Goal: Task Accomplishment & Management: Complete application form

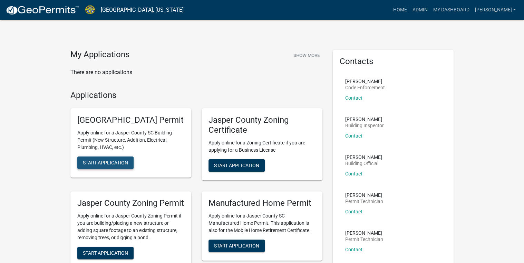
click at [123, 166] on span "Start Application" at bounding box center [105, 163] width 45 height 6
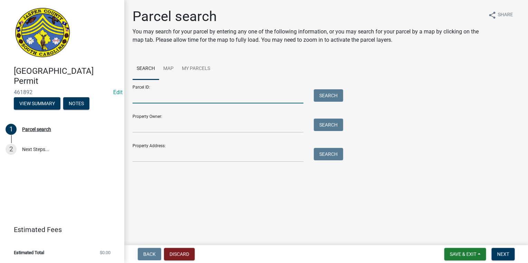
click at [144, 97] on input "Parcel ID:" at bounding box center [218, 96] width 171 height 14
paste input "[PHONE_NUMBER]"
type input "[PHONE_NUMBER]"
click at [329, 97] on button "Search" at bounding box center [328, 95] width 29 height 12
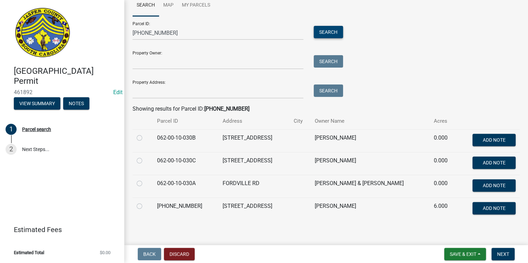
scroll to position [68, 0]
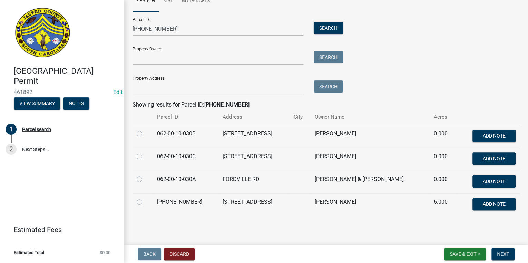
click at [145, 175] on label at bounding box center [145, 175] width 0 height 0
click at [145, 178] on input "radio" at bounding box center [147, 177] width 4 height 4
radio input "true"
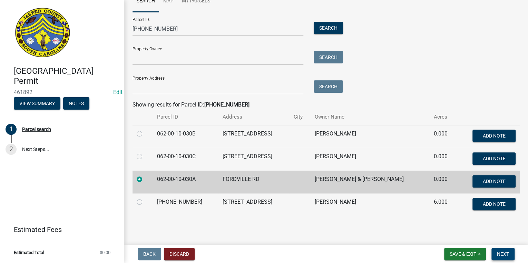
click at [504, 256] on span "Next" at bounding box center [503, 255] width 12 height 6
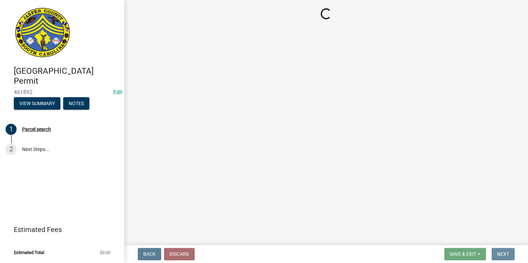
scroll to position [0, 0]
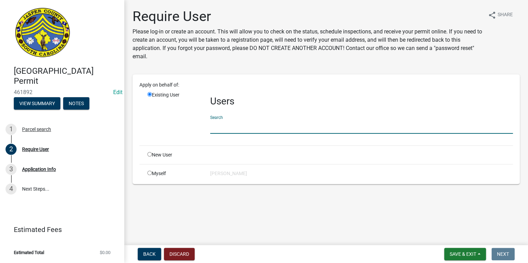
click at [237, 127] on input "text" at bounding box center [361, 127] width 303 height 14
type input "[PERSON_NAME]"
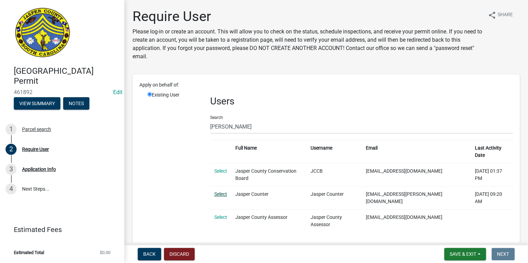
click at [222, 192] on link "Select" at bounding box center [220, 195] width 13 height 6
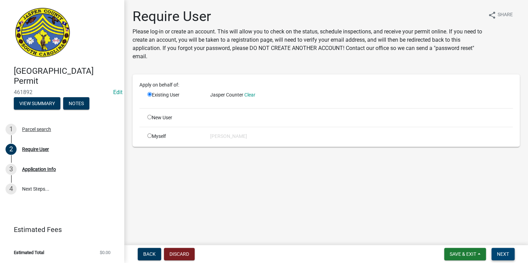
click at [504, 257] on span "Next" at bounding box center [503, 255] width 12 height 6
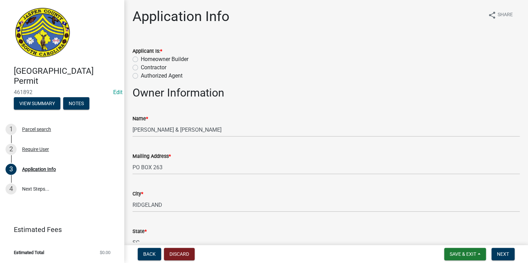
click at [141, 58] on label "Homeowner Builder" at bounding box center [165, 59] width 48 height 8
click at [141, 58] on input "Homeowner Builder" at bounding box center [143, 57] width 4 height 4
radio input "true"
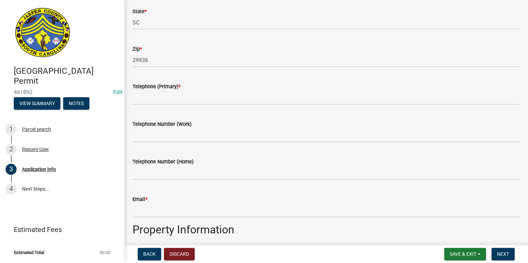
scroll to position [276, 0]
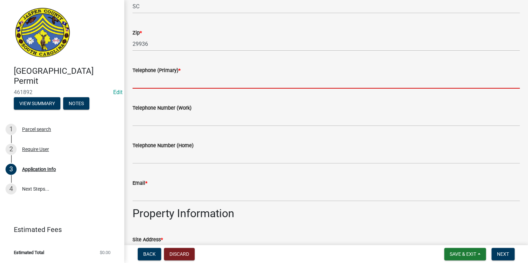
click at [159, 84] on input "Telephone (Primary) *" at bounding box center [326, 82] width 387 height 14
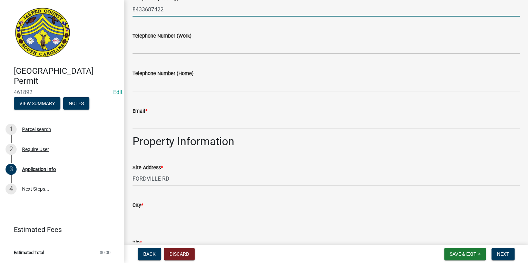
scroll to position [386, 0]
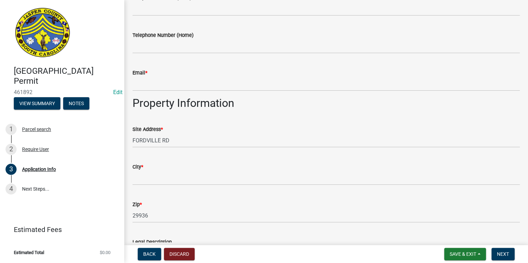
type input "8433687422"
click at [171, 92] on wm-data-entity-input "Email *" at bounding box center [326, 78] width 387 height 38
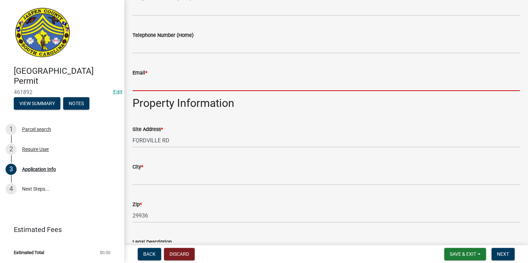
click at [139, 87] on input "Email *" at bounding box center [326, 84] width 387 height 14
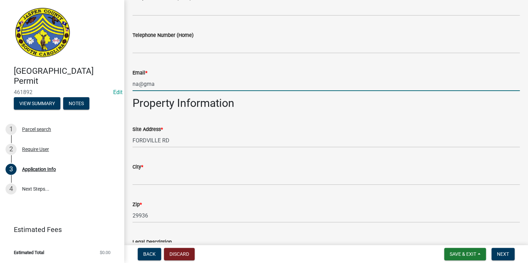
type input "[EMAIL_ADDRESS][DOMAIN_NAME]"
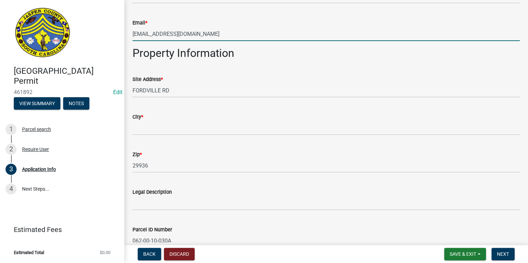
scroll to position [441, 0]
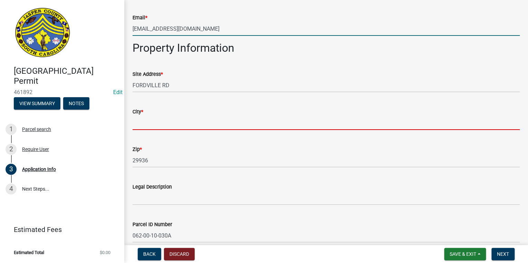
click at [149, 122] on input "City *" at bounding box center [326, 123] width 387 height 14
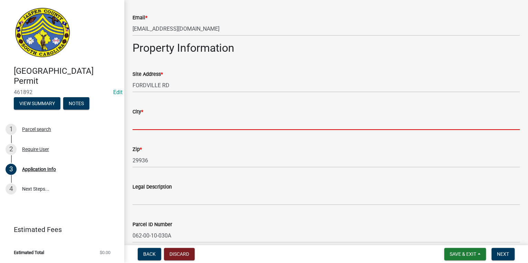
type input "Ridgeland"
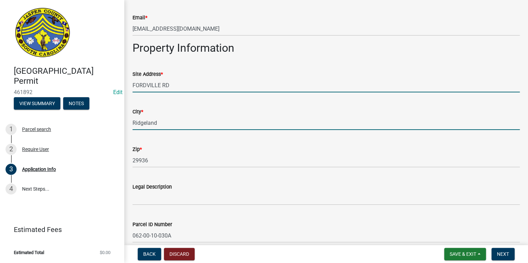
click at [133, 86] on input "FORDVILLE RD" at bounding box center [326, 85] width 387 height 14
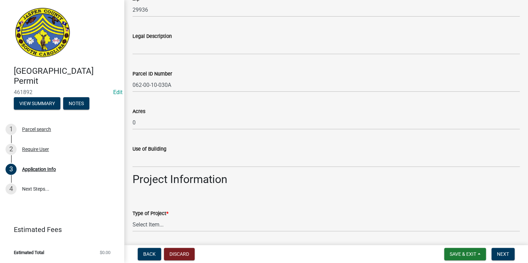
scroll to position [607, 0]
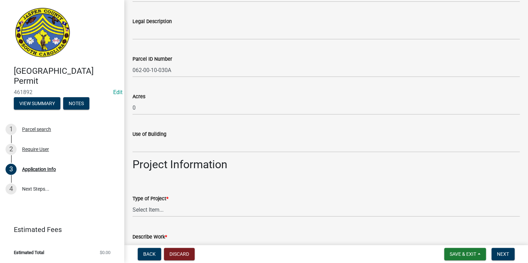
type input "[STREET_ADDRESS]"
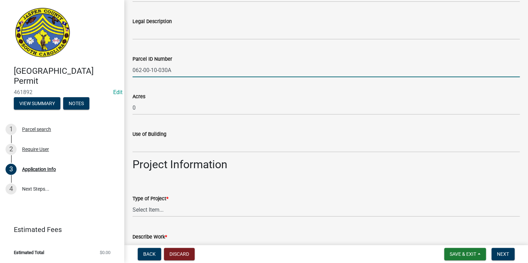
click at [195, 72] on input "062-00-10-030A" at bounding box center [326, 70] width 387 height 14
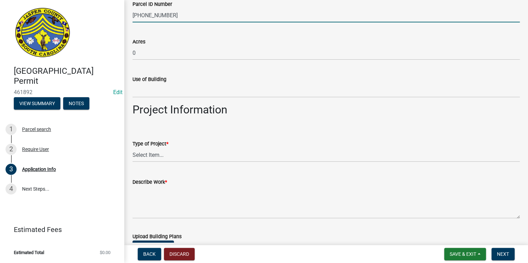
scroll to position [662, 0]
type input "[PHONE_NUMBER]"
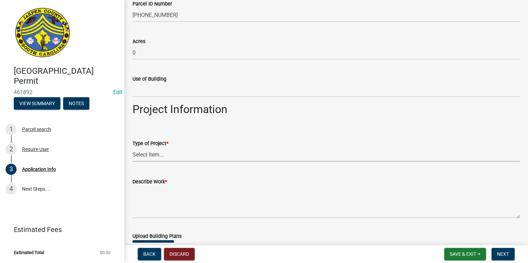
click at [160, 156] on select "Select Item... Construction Trailer/Shipping Container Residential Demolition C…" at bounding box center [326, 155] width 387 height 14
click at [133, 148] on select "Select Item... Construction Trailer/Shipping Container Residential Demolition C…" at bounding box center [326, 155] width 387 height 14
select select "93f6eb84-3868-4a81-8c34-fb5e014cbab1"
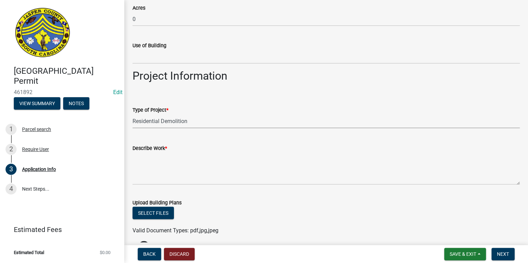
scroll to position [745, 0]
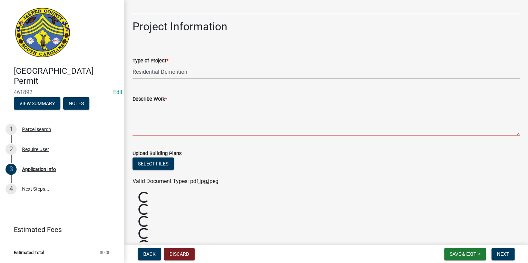
click at [167, 112] on textarea "Describe Work *" at bounding box center [326, 119] width 387 height 32
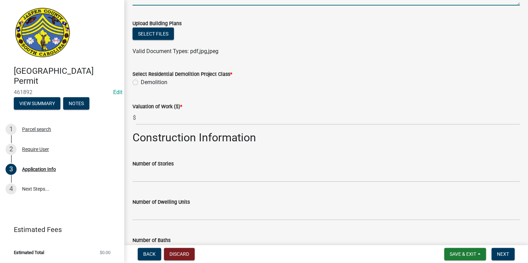
scroll to position [883, 0]
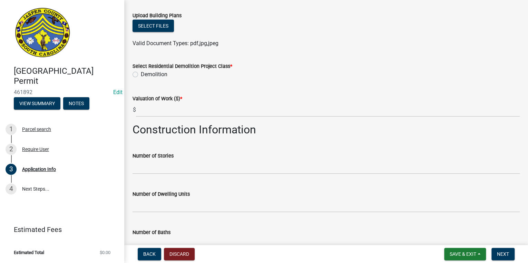
type textarea "demo 1974 mobile home on property"
click at [141, 75] on label "Demolition" at bounding box center [154, 74] width 27 height 8
click at [141, 75] on input "Demolition" at bounding box center [143, 72] width 4 height 4
radio input "true"
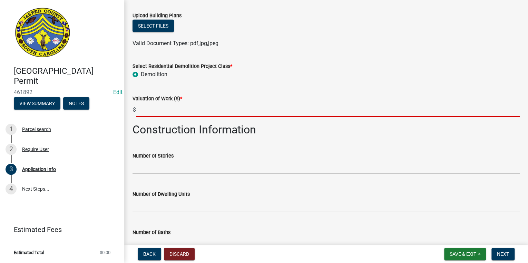
click at [165, 110] on input "text" at bounding box center [328, 110] width 384 height 14
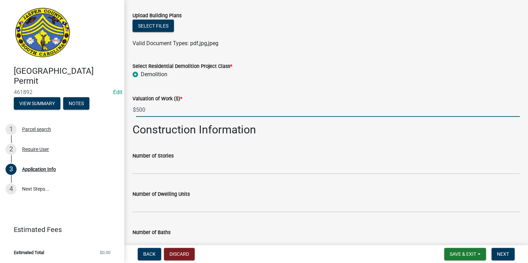
type input "500"
click at [342, 151] on div "Number of Stories" at bounding box center [326, 158] width 387 height 32
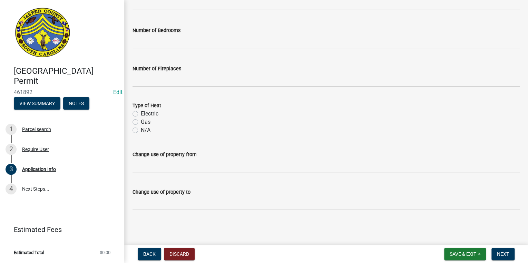
scroll to position [1124, 0]
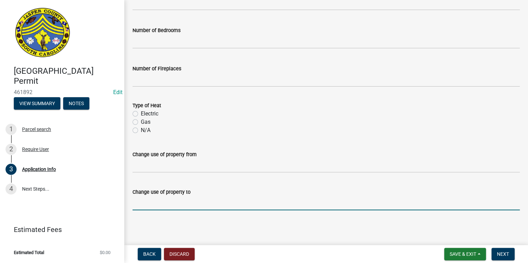
click at [195, 206] on input "Change use of property to" at bounding box center [326, 203] width 387 height 14
type input "v"
click at [138, 115] on div "Electric" at bounding box center [326, 114] width 387 height 8
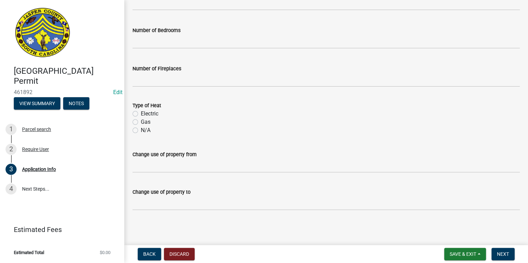
click at [141, 114] on label "Electric" at bounding box center [150, 114] width 18 height 8
click at [141, 114] on input "Electric" at bounding box center [143, 112] width 4 height 4
radio input "true"
click at [501, 255] on span "Next" at bounding box center [503, 255] width 12 height 6
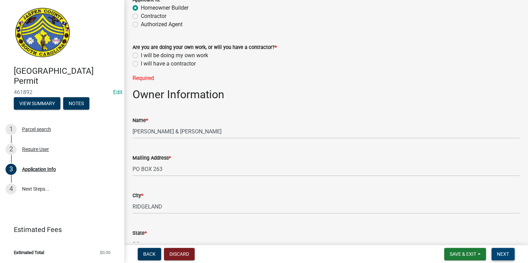
scroll to position [0, 0]
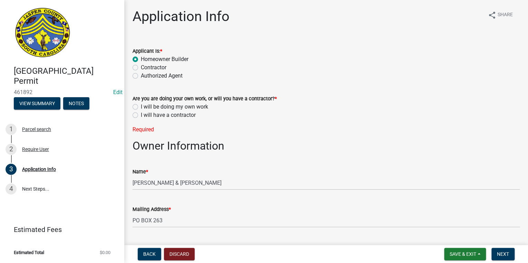
click at [141, 104] on label "I will be doing my own work" at bounding box center [174, 107] width 67 height 8
click at [141, 104] on input "I will be doing my own work" at bounding box center [143, 105] width 4 height 4
radio input "true"
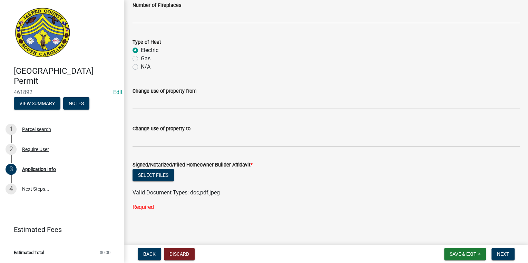
scroll to position [1188, 0]
